Goal: Use online tool/utility

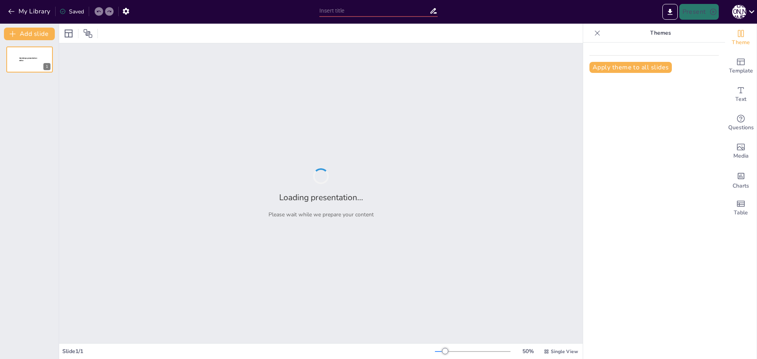
type input "Imported Presentación asignatura 3ESO.pptx"
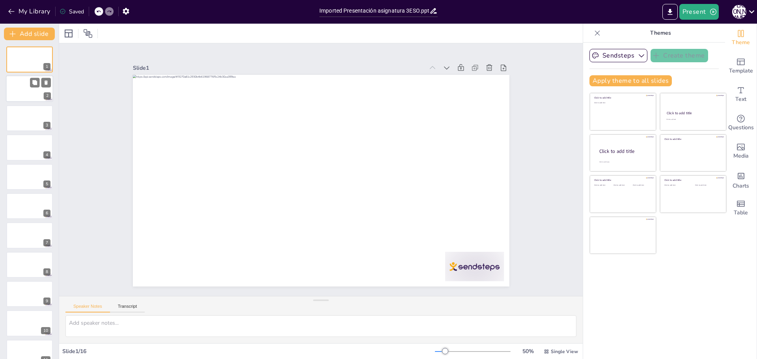
click at [19, 89] on div at bounding box center [29, 89] width 47 height 27
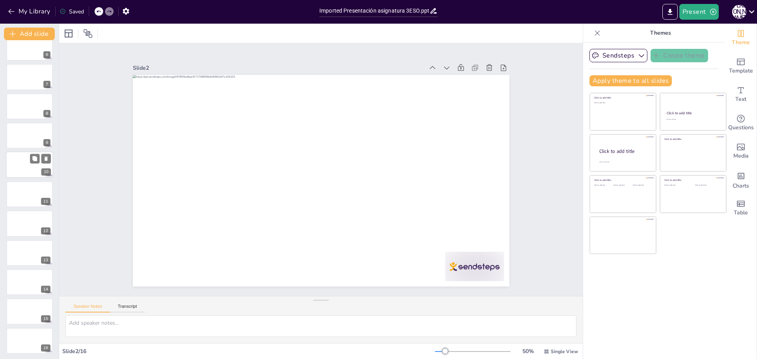
scroll to position [160, 0]
click at [637, 58] on icon "button" at bounding box center [641, 56] width 8 height 8
click at [624, 82] on span "Sendsteps" at bounding box center [624, 82] width 35 height 7
click at [739, 64] on icon "Add ready made slides" at bounding box center [740, 61] width 9 height 9
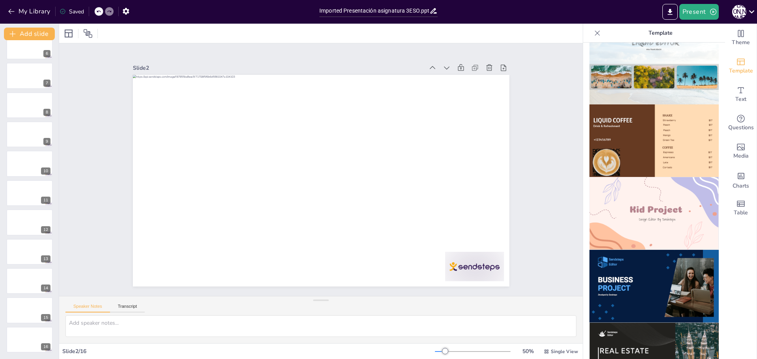
scroll to position [434, 0]
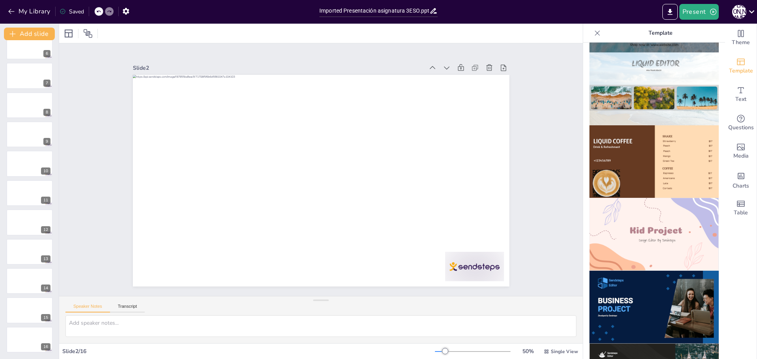
click at [629, 140] on img at bounding box center [653, 161] width 129 height 73
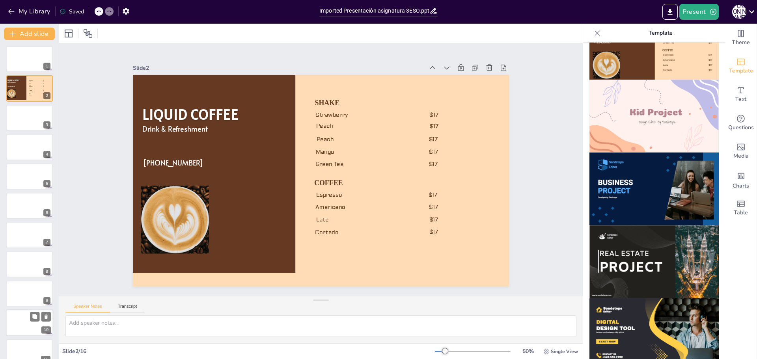
scroll to position [0, 0]
click at [332, 137] on p "Peach" at bounding box center [369, 158] width 82 height 42
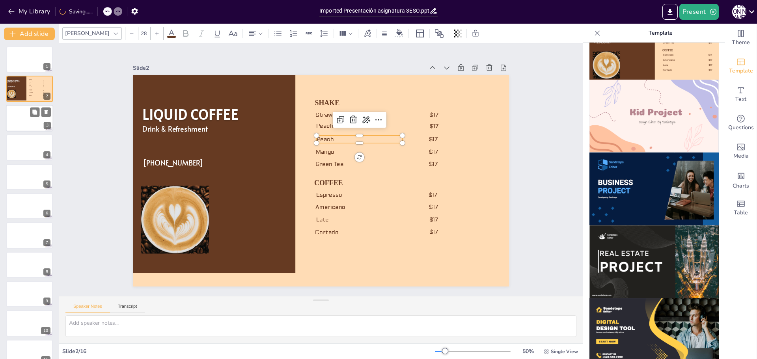
click at [23, 117] on div at bounding box center [29, 118] width 47 height 27
